Goal: Task Accomplishment & Management: Use online tool/utility

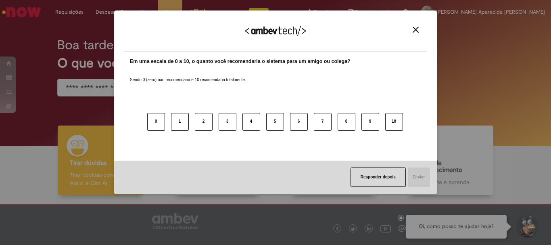
drag, startPoint x: 392, startPoint y: 122, endPoint x: 392, endPoint y: 140, distance: 18.6
click at [392, 122] on button "10" at bounding box center [394, 122] width 18 height 18
click at [413, 179] on button "Enviar" at bounding box center [418, 176] width 23 height 19
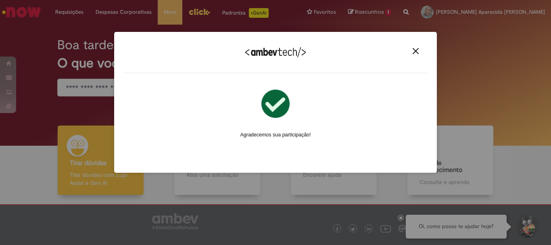
click at [417, 50] on img "Close" at bounding box center [415, 51] width 6 height 6
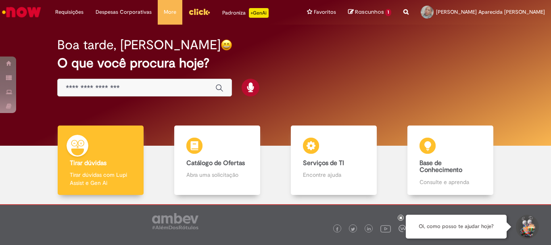
scroll to position [40, 0]
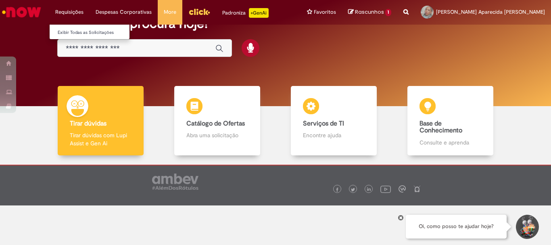
click at [75, 9] on li "Requisições Exibir Todas as Solicitações" at bounding box center [69, 12] width 40 height 24
click at [71, 12] on li "Requisições Exibir Todas as Solicitações" at bounding box center [69, 12] width 40 height 24
click at [72, 33] on link "Exibir Todas as Solicitações" at bounding box center [94, 32] width 89 height 9
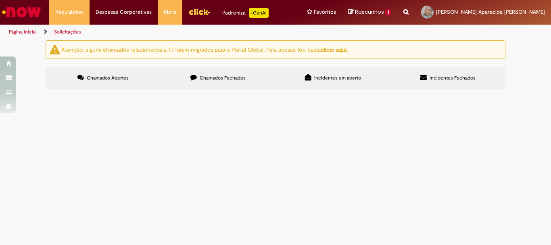
click at [230, 77] on span "Chamados Fechados" at bounding box center [223, 78] width 46 height 6
click at [323, 75] on span "Incidentes em aberto" at bounding box center [337, 78] width 47 height 6
click at [441, 77] on span "Incidentes Fechados" at bounding box center [452, 78] width 46 height 6
click at [119, 78] on span "Chamados Abertos" at bounding box center [108, 78] width 42 height 6
click at [23, 13] on img "Ir para a Homepage" at bounding box center [22, 12] width 42 height 16
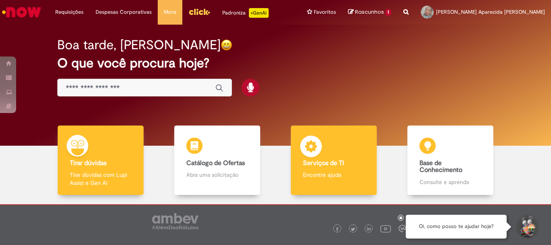
click at [344, 148] on div "Serviços de TI Serviços de TI Encontre ajuda" at bounding box center [333, 160] width 85 height 70
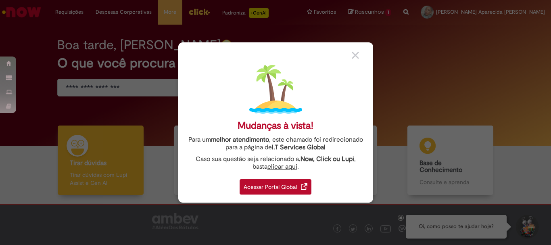
click at [270, 189] on div "Acessar Portal Global" at bounding box center [276, 186] width 72 height 15
